Goal: Go to known website: Go to known website

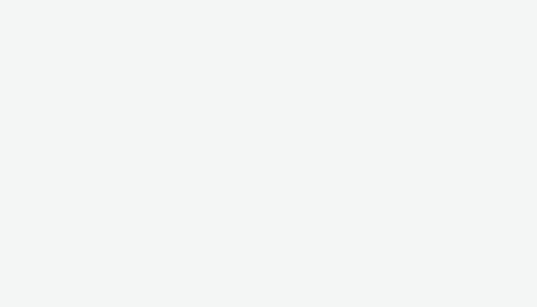
select select "71807724-10f7-4e4c-8b0a-169380968deb"
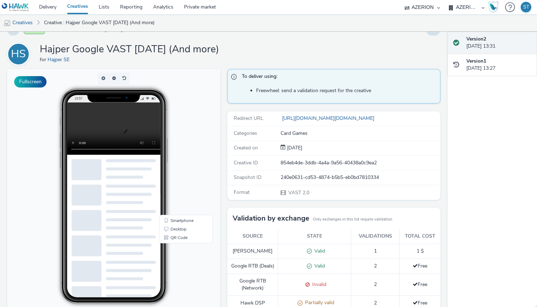
scroll to position [188, 0]
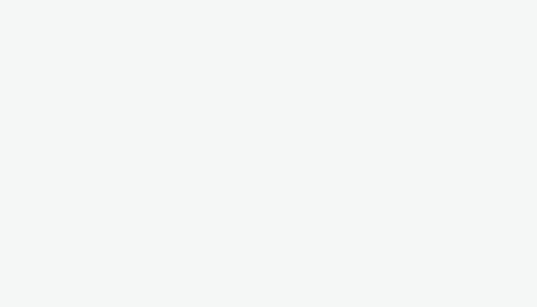
select select "71807724-10f7-4e4c-8b0a-169380968deb"
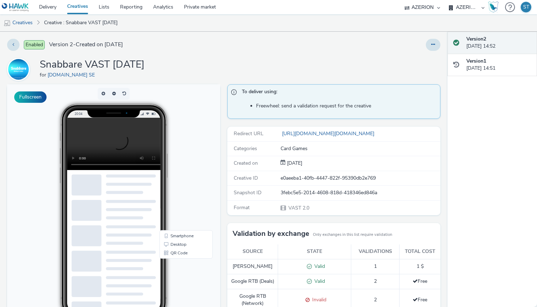
scroll to position [188, 0]
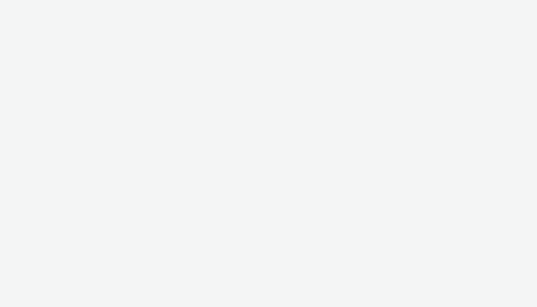
select select "71807724-10f7-4e4c-8b0a-169380968deb"
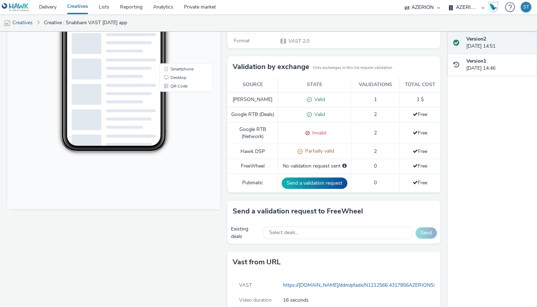
scroll to position [188, 0]
